Goal: Information Seeking & Learning: Find contact information

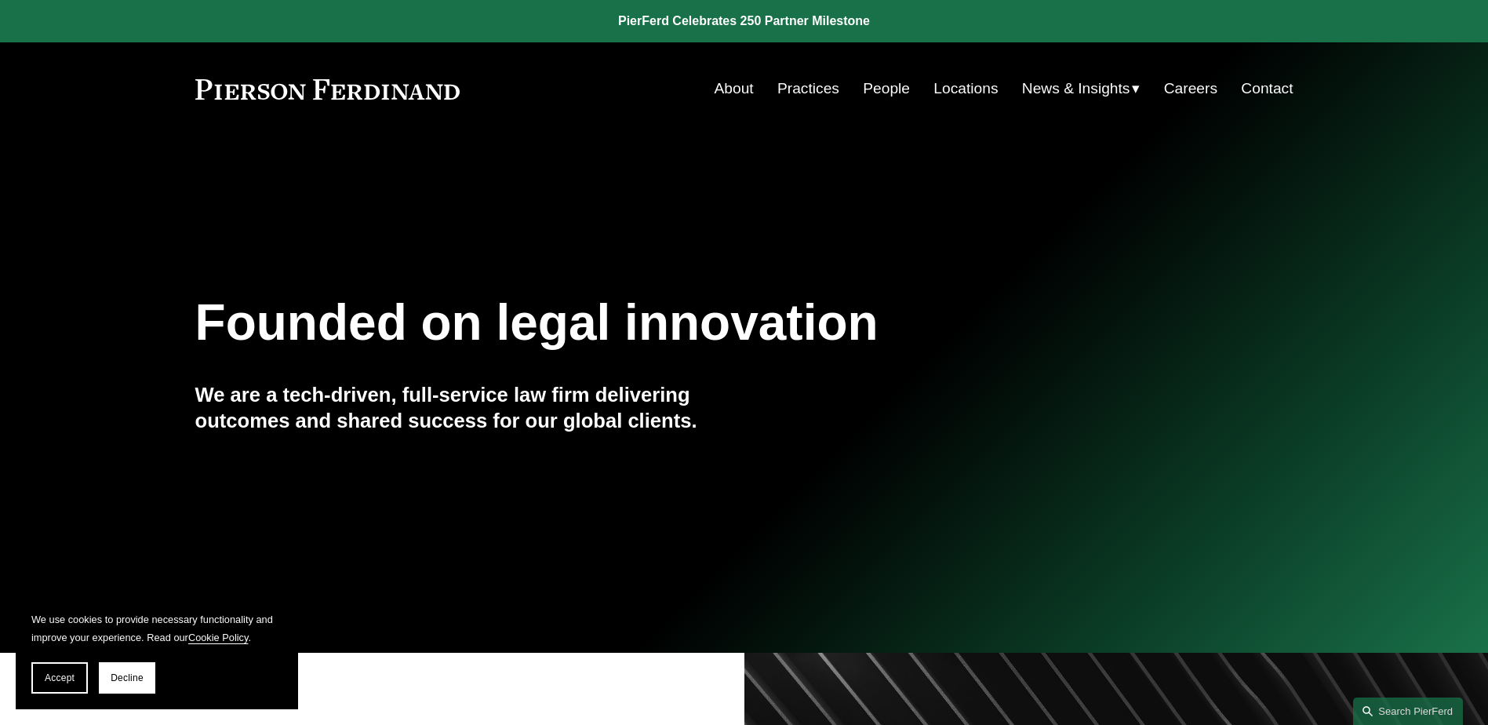
click at [1256, 93] on link "Contact" at bounding box center [1267, 89] width 52 height 30
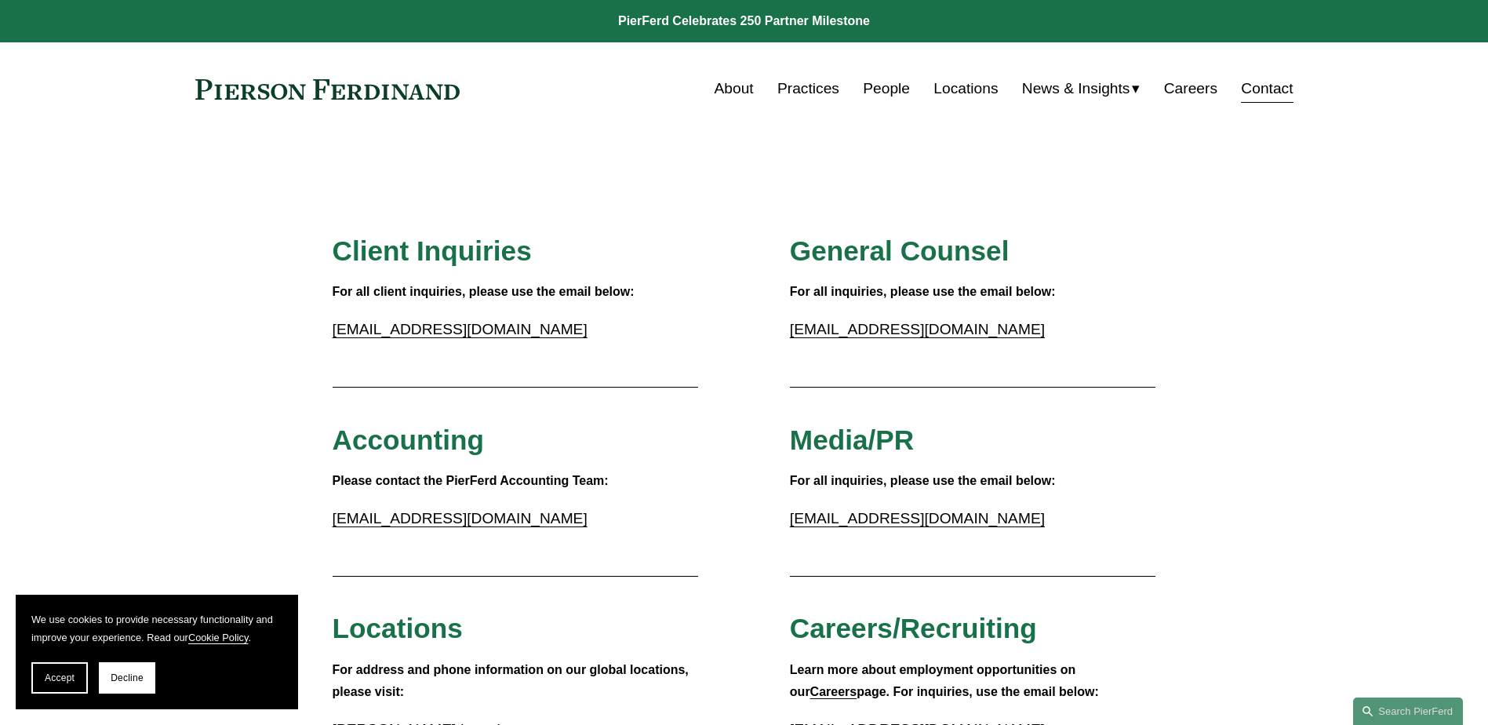
click at [444, 519] on link "[EMAIL_ADDRESS][DOMAIN_NAME]" at bounding box center [460, 518] width 255 height 16
drag, startPoint x: 522, startPoint y: 518, endPoint x: 333, endPoint y: 527, distance: 189.2
click at [333, 527] on p "accounting@pierferd.com" at bounding box center [516, 518] width 366 height 27
copy link "accounting@pierferd.com"
